Goal: Task Accomplishment & Management: Complete application form

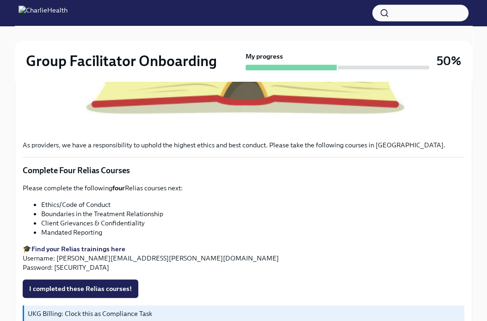
scroll to position [413, 0]
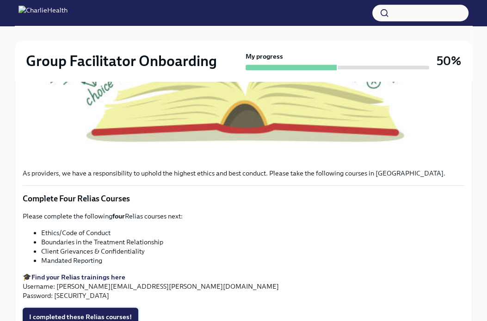
click at [121, 313] on span "I completed these Relias courses!" at bounding box center [80, 317] width 103 height 9
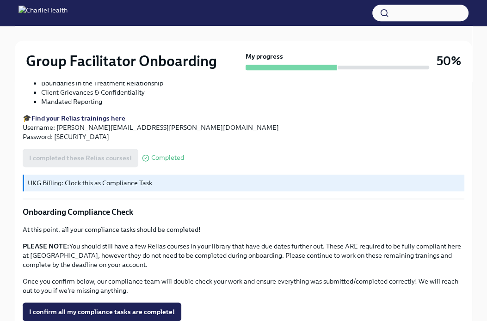
scroll to position [620, 0]
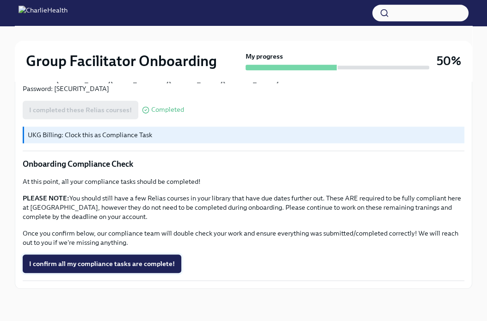
click at [153, 265] on span "I confirm all my compliance tasks are complete!" at bounding box center [102, 263] width 146 height 9
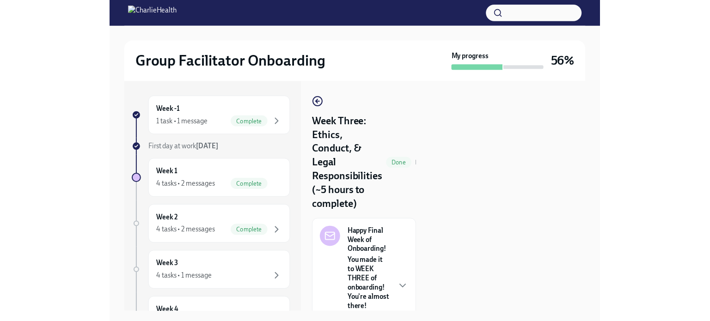
scroll to position [0, 0]
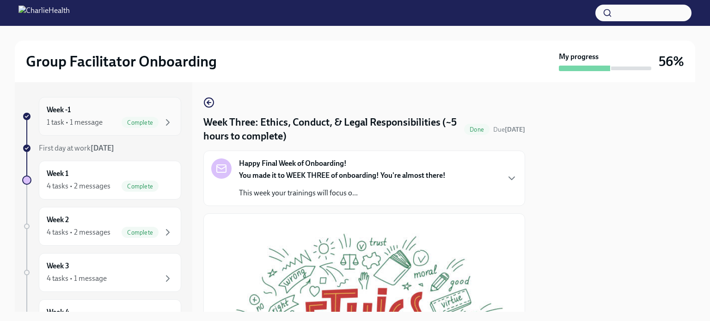
click at [74, 118] on div "1 task • 1 message" at bounding box center [75, 122] width 56 height 10
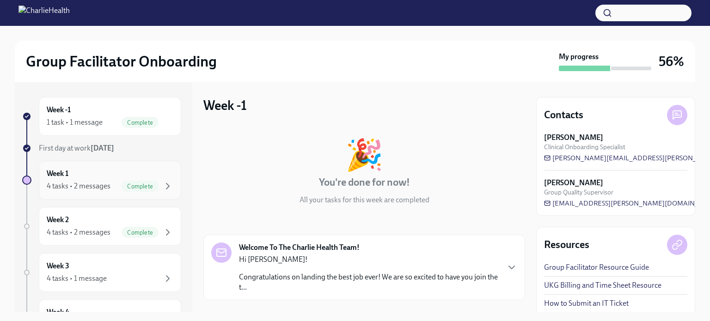
click at [80, 170] on div "Week 1 4 tasks • 2 messages Complete" at bounding box center [110, 180] width 127 height 23
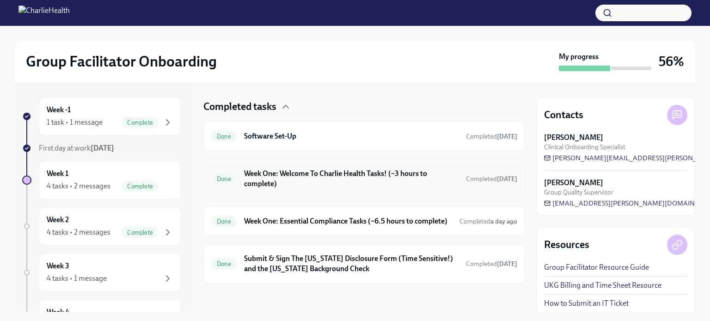
scroll to position [227, 0]
click at [303, 228] on div "Done Week One: Essential Compliance Tasks (~6.5 hours to complete) Completed a …" at bounding box center [364, 221] width 306 height 15
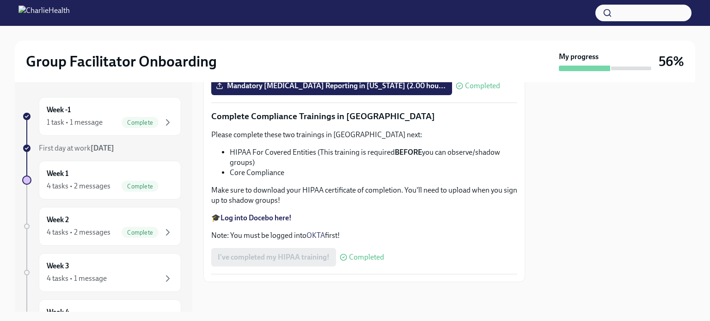
scroll to position [2185, 0]
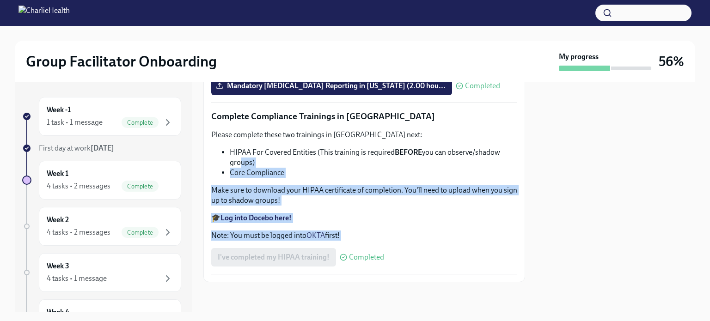
drag, startPoint x: 233, startPoint y: 263, endPoint x: 239, endPoint y: 161, distance: 102.4
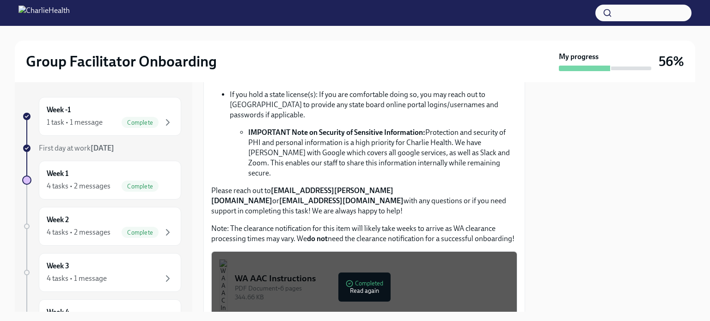
scroll to position [0, 0]
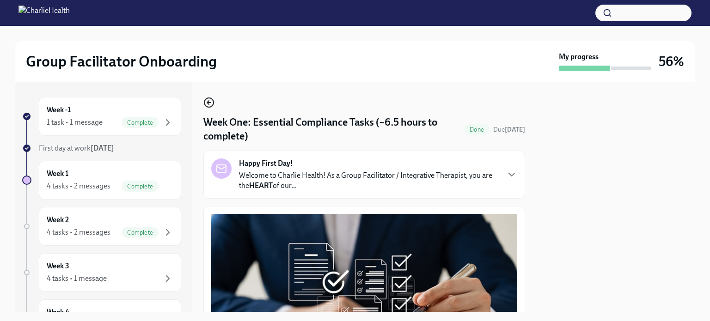
click at [210, 103] on icon "button" at bounding box center [209, 103] width 4 height 0
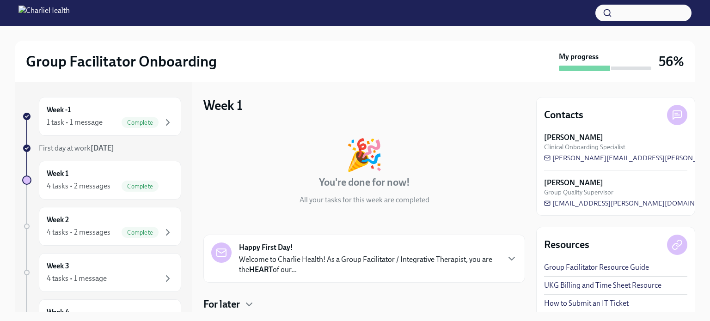
click at [258, 305] on div "For later" at bounding box center [365, 305] width 322 height 14
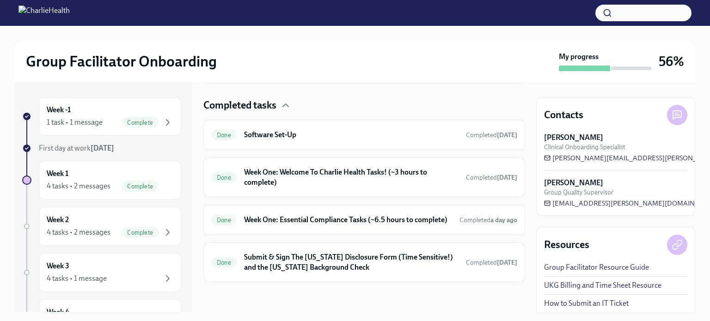
scroll to position [287, 0]
click at [167, 210] on div "Week 2 4 tasks • 2 messages Complete" at bounding box center [110, 226] width 142 height 39
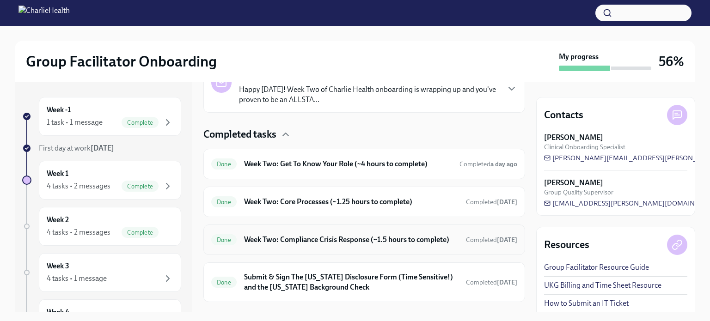
scroll to position [257, 0]
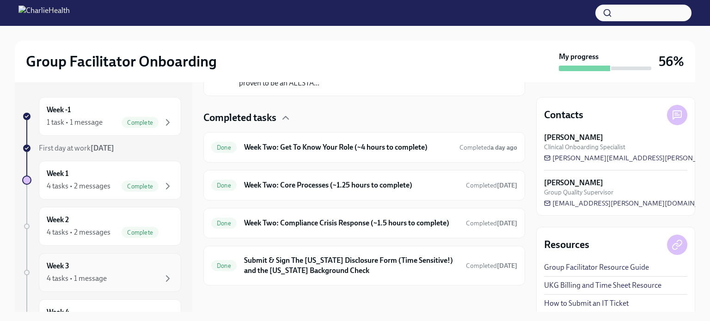
click at [127, 271] on div "Week 3 4 tasks • 1 message" at bounding box center [110, 272] width 127 height 23
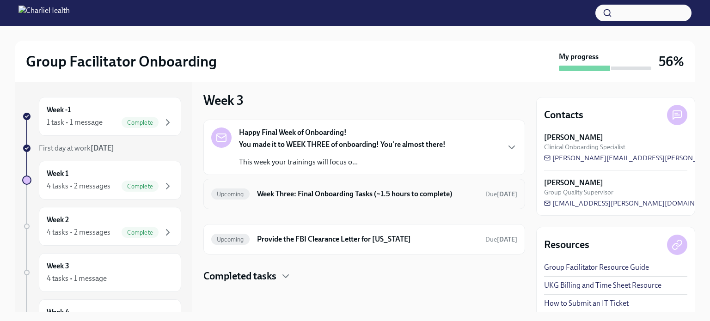
click at [343, 197] on h6 "Week Three: Final Onboarding Tasks (~1.5 hours to complete)" at bounding box center [367, 194] width 221 height 10
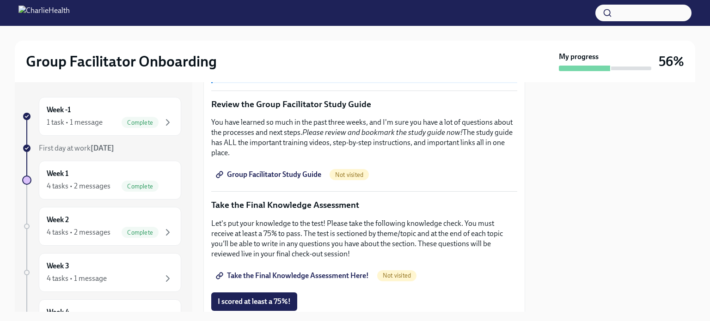
scroll to position [396, 0]
click at [286, 172] on span "Group Facilitator Study Guide" at bounding box center [270, 174] width 104 height 9
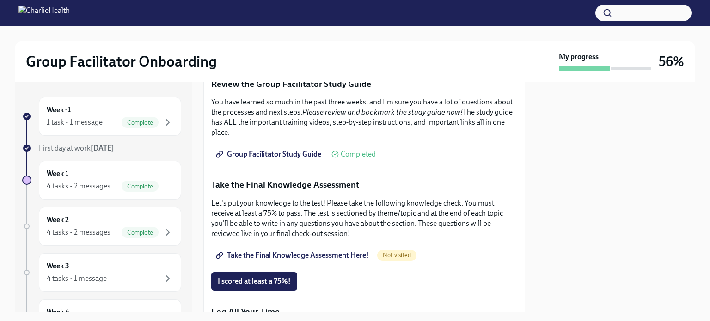
scroll to position [416, 0]
click at [245, 280] on span "I scored at least a 75%!" at bounding box center [254, 281] width 73 height 9
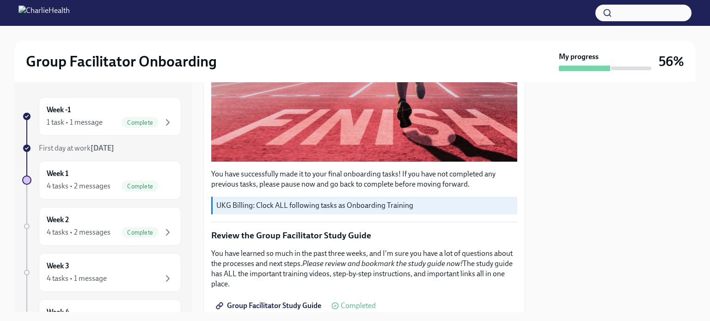
scroll to position [267, 0]
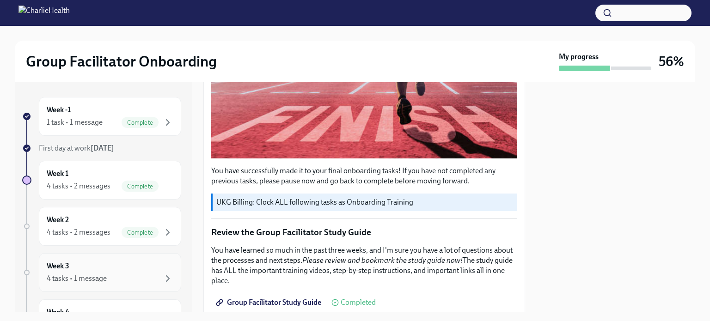
click at [133, 264] on div "Week 3 4 tasks • 1 message" at bounding box center [110, 272] width 127 height 23
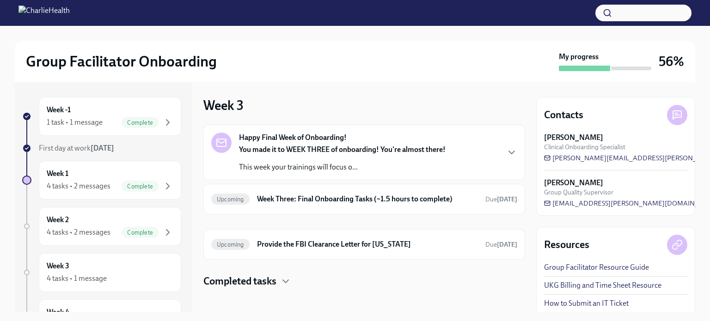
click at [275, 277] on h4 "Completed tasks" at bounding box center [240, 282] width 73 height 14
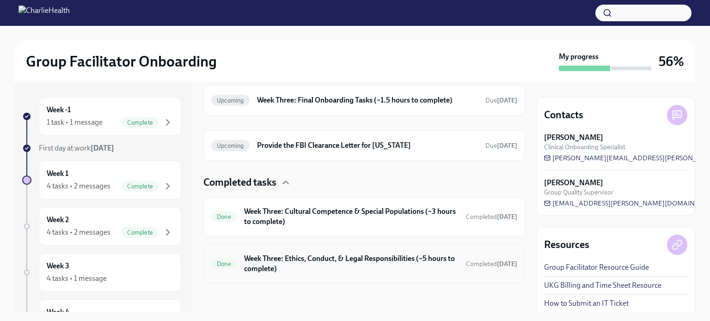
click at [322, 259] on h6 "Week Three: Ethics, Conduct, & Legal Responsibilities (~5 hours to complete)" at bounding box center [351, 264] width 215 height 20
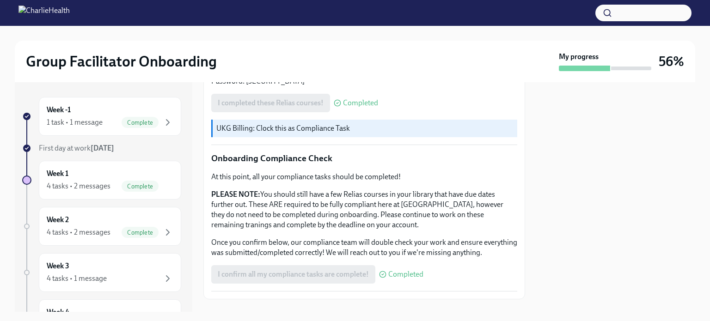
scroll to position [531, 0]
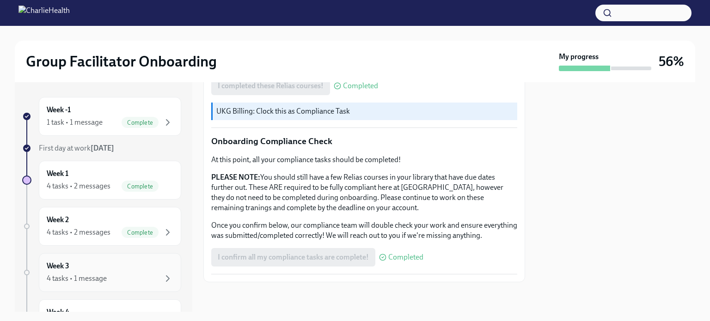
click at [116, 254] on div "Week 3 4 tasks • 1 message" at bounding box center [110, 272] width 142 height 39
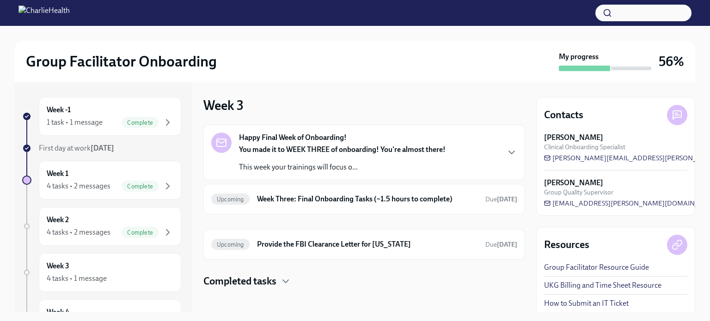
click at [273, 278] on h4 "Completed tasks" at bounding box center [240, 282] width 73 height 14
click at [334, 194] on h6 "Week Three: Final Onboarding Tasks (~1.5 hours to complete)" at bounding box center [367, 199] width 221 height 10
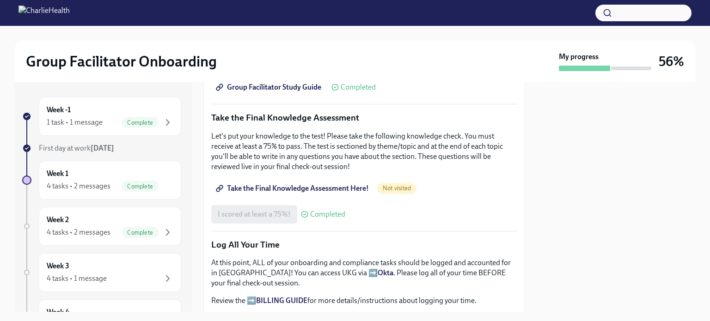
scroll to position [488, 0]
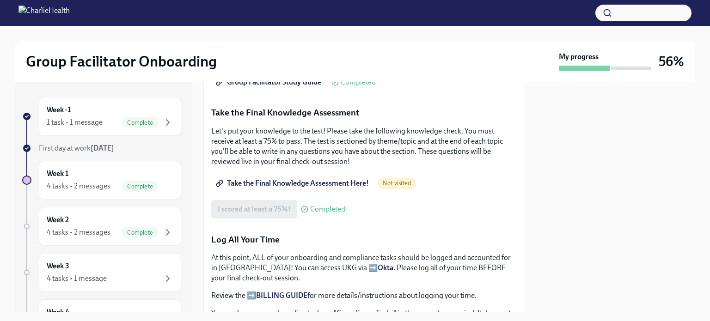
click at [350, 181] on span "Take the Final Knowledge Assessment Here!" at bounding box center [293, 183] width 151 height 9
drag, startPoint x: 364, startPoint y: 109, endPoint x: 211, endPoint y: 111, distance: 152.7
click at [211, 111] on p "Take the Final Knowledge Assessment" at bounding box center [364, 113] width 306 height 12
copy p "Take the Final Knowledge Assessment"
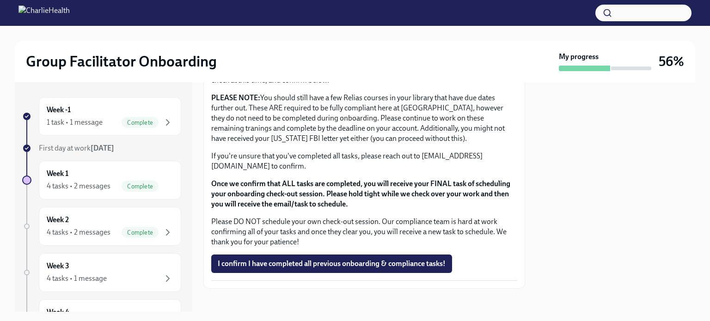
scroll to position [797, 0]
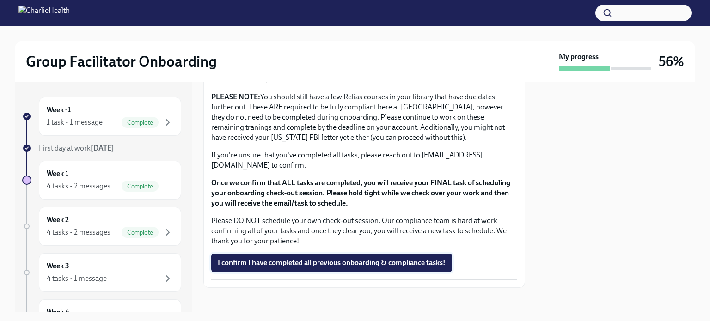
click at [340, 259] on span "I confirm I have completed all previous onboarding & compliance tasks!" at bounding box center [332, 263] width 228 height 9
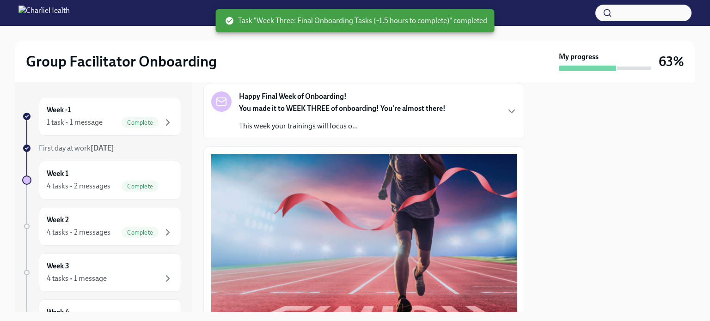
scroll to position [0, 0]
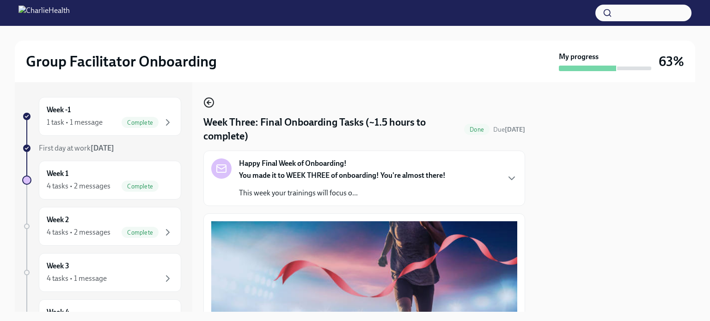
click at [206, 104] on icon "button" at bounding box center [209, 102] width 11 height 11
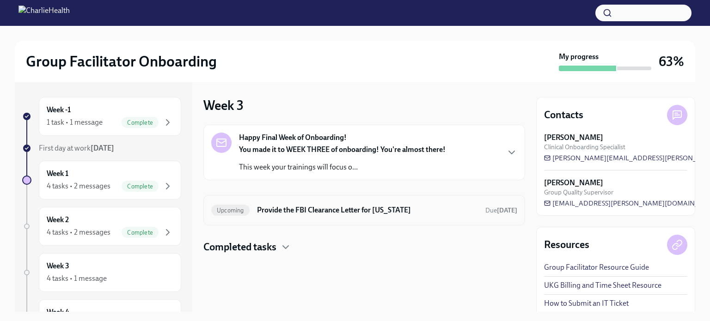
click at [329, 209] on h6 "Provide the FBI Clearance Letter for [US_STATE]" at bounding box center [367, 210] width 221 height 10
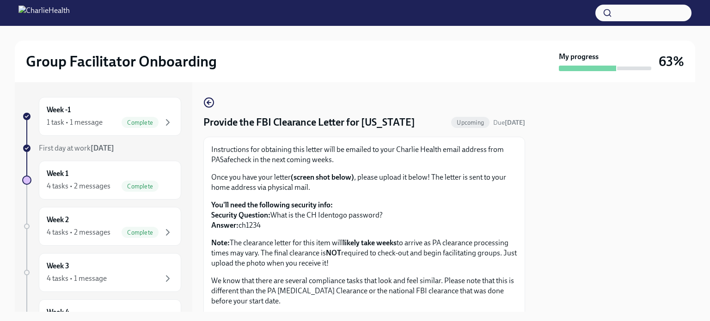
click at [209, 92] on div "Provide the FBI Clearance Letter for [US_STATE] Upcoming Due [DATE] Instruction…" at bounding box center [365, 197] width 322 height 230
click at [103, 268] on div "Week 3 4 tasks • 1 message" at bounding box center [110, 272] width 127 height 23
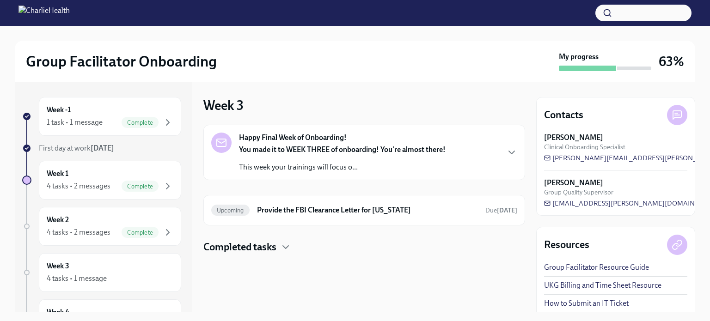
click at [256, 244] on h4 "Completed tasks" at bounding box center [240, 248] width 73 height 14
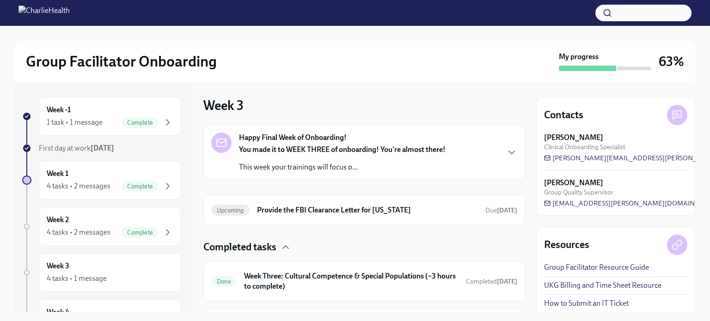
scroll to position [103, 0]
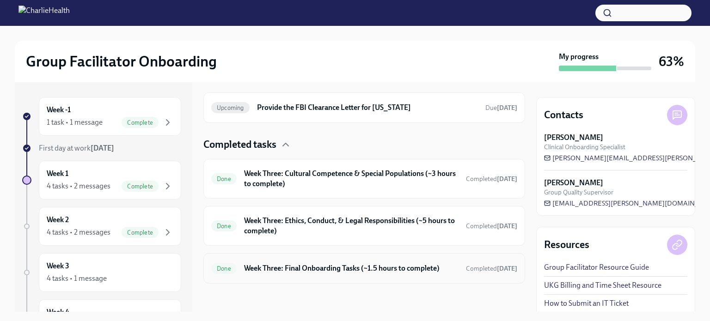
click at [307, 261] on div "Done Week Three: Final Onboarding Tasks (~1.5 hours to complete) Completed [DAT…" at bounding box center [364, 268] width 306 height 15
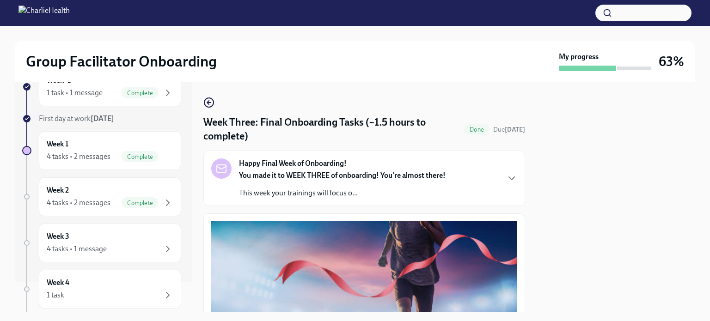
click at [331, 159] on strong "Happy Final Week of Onboarding!" at bounding box center [293, 164] width 108 height 10
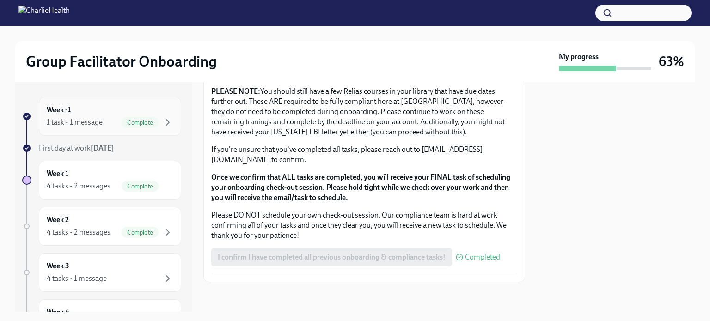
click at [98, 116] on div "Week -1 1 task • 1 message Complete" at bounding box center [110, 116] width 127 height 23
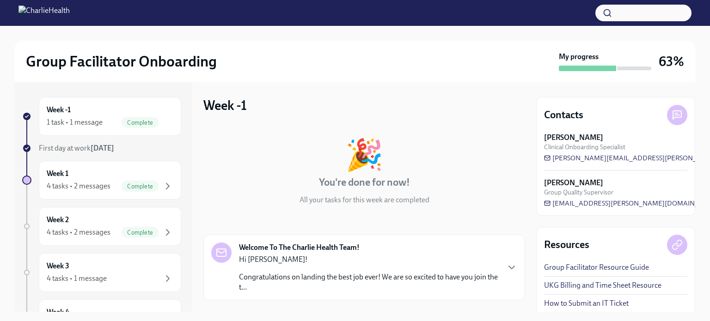
scroll to position [84, 0]
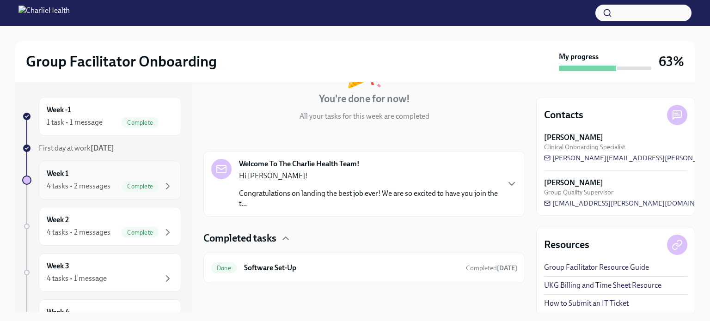
click at [124, 171] on div "Week 1 4 tasks • 2 messages Complete" at bounding box center [110, 180] width 127 height 23
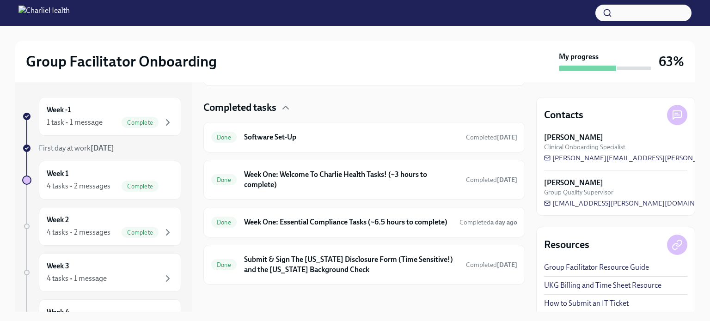
scroll to position [270, 0]
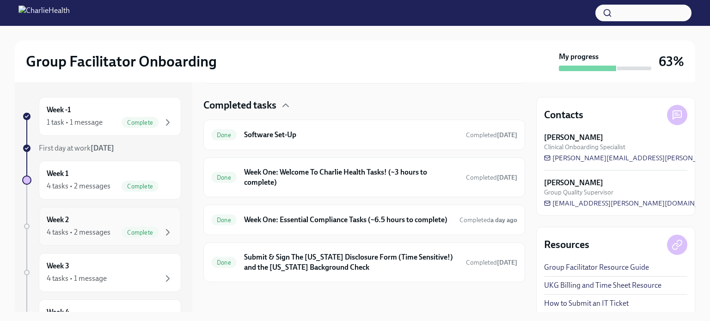
click at [122, 227] on div "Complete" at bounding box center [148, 232] width 52 height 11
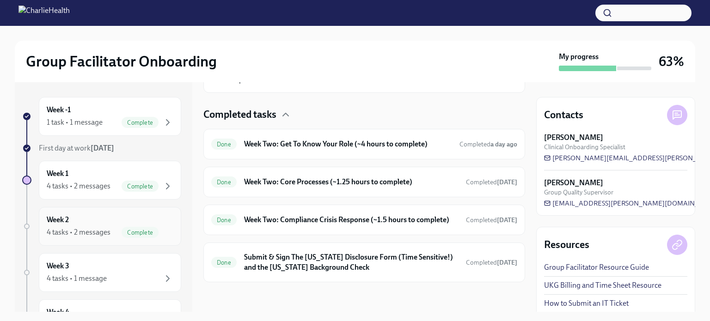
click at [84, 215] on div "Week 2 4 tasks • 2 messages Complete" at bounding box center [110, 226] width 127 height 23
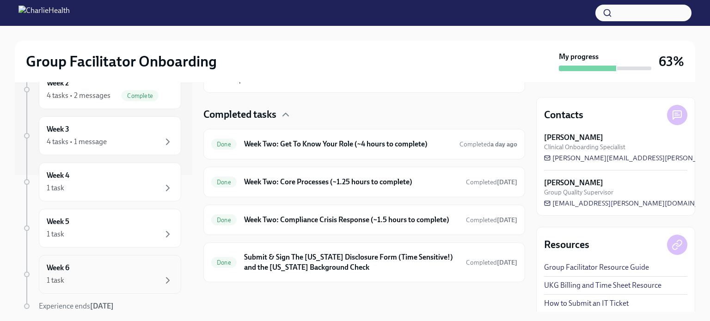
scroll to position [172, 0]
